Goal: Go to known website: Go to known website

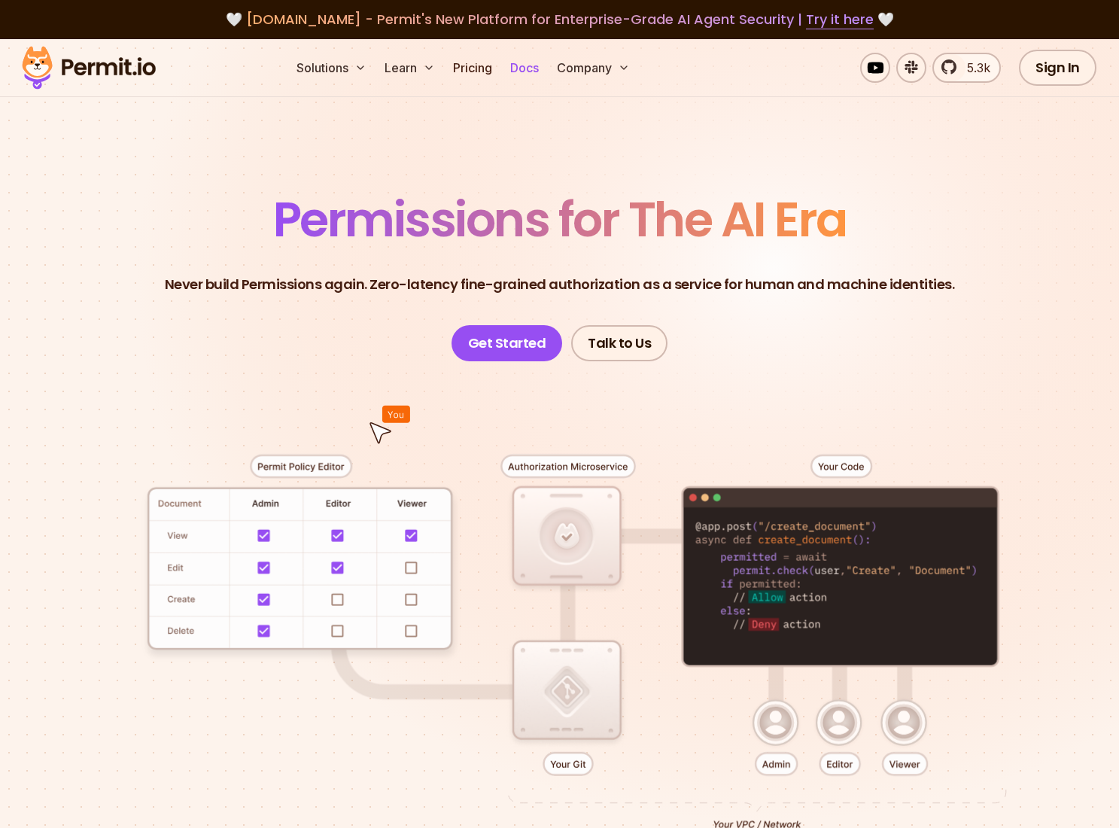
click at [522, 68] on link "Docs" at bounding box center [524, 68] width 41 height 30
